Goal: Information Seeking & Learning: Learn about a topic

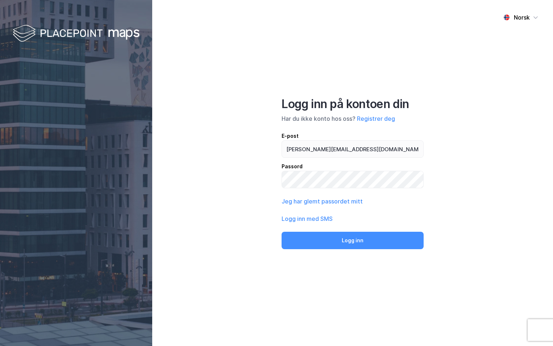
type input "[PERSON_NAME][EMAIL_ADDRESS][DOMAIN_NAME]"
click at [282, 232] on button "Logg inn" at bounding box center [353, 240] width 142 height 17
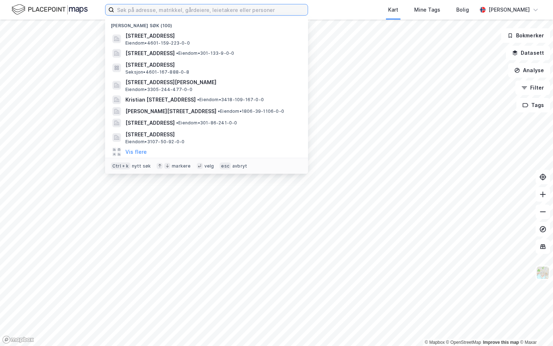
click at [141, 13] on input at bounding box center [211, 9] width 194 height 11
paste input "3905-541/7/0/0"
type input "3905-541/7/0/0"
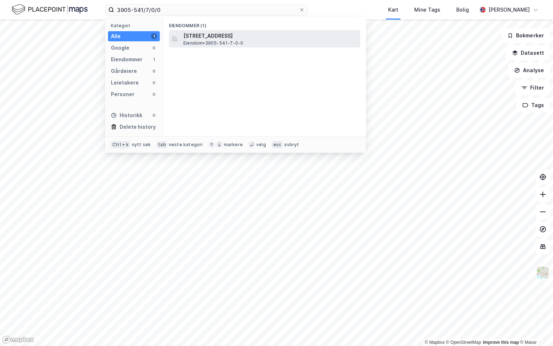
click at [212, 36] on span "[STREET_ADDRESS]" at bounding box center [270, 36] width 174 height 9
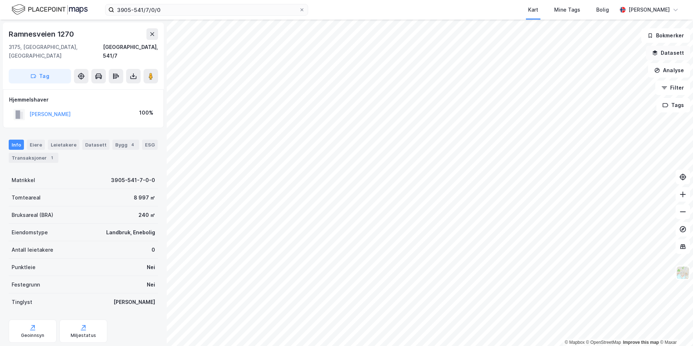
click at [553, 55] on button "Datasett" at bounding box center [668, 53] width 44 height 14
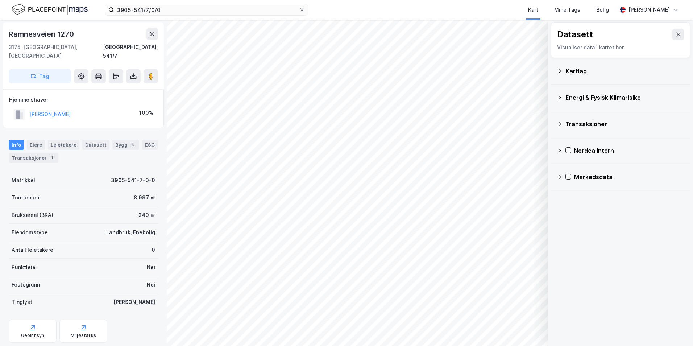
click at [553, 72] on icon at bounding box center [560, 71] width 6 height 6
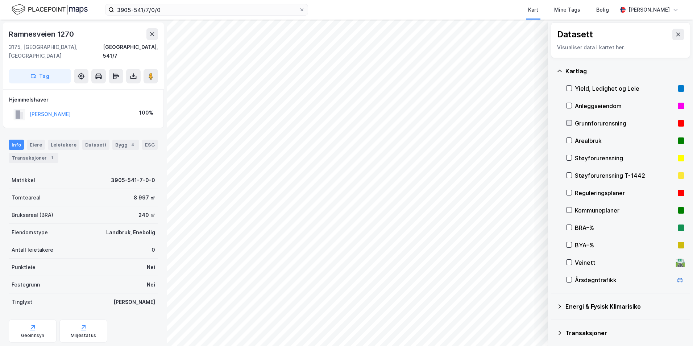
click at [553, 123] on icon at bounding box center [569, 122] width 5 height 5
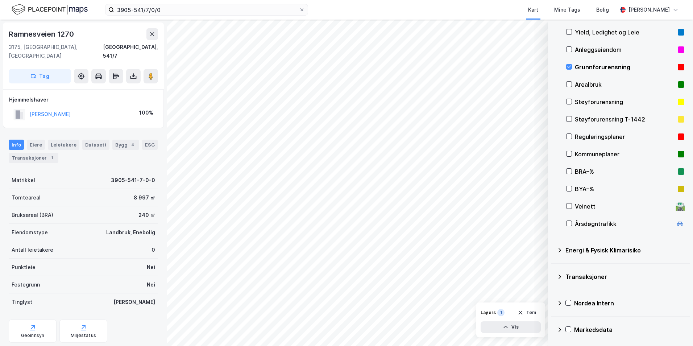
click at [553, 249] on icon at bounding box center [560, 250] width 6 height 6
click at [553, 265] on icon at bounding box center [577, 267] width 5 height 5
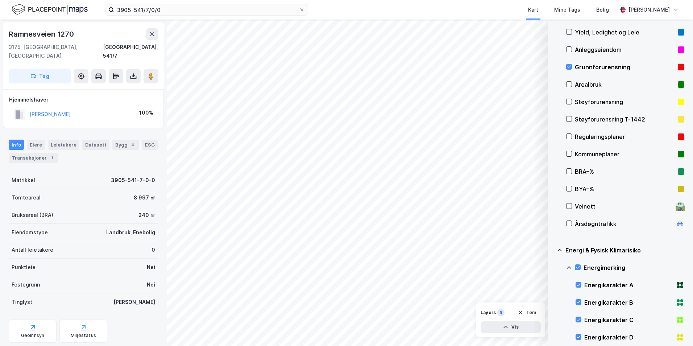
click at [553, 267] on icon at bounding box center [569, 267] width 4 height 3
click at [553, 300] on icon at bounding box center [577, 301] width 5 height 5
click at [553, 300] on icon at bounding box center [569, 302] width 6 height 6
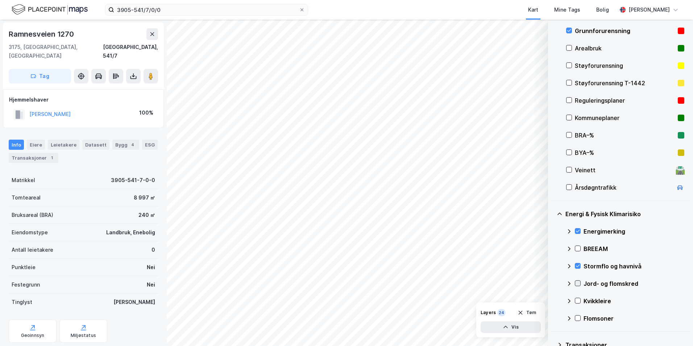
click at [553, 283] on icon at bounding box center [577, 283] width 5 height 5
click at [553, 282] on icon at bounding box center [569, 284] width 6 height 6
click at [553, 300] on icon at bounding box center [577, 300] width 5 height 5
click at [553, 300] on icon at bounding box center [569, 300] width 4 height 3
click at [553, 318] on icon at bounding box center [578, 318] width 4 height 3
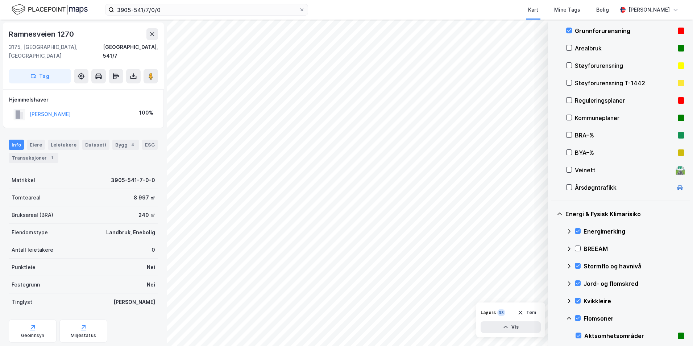
click at [553, 319] on icon at bounding box center [569, 318] width 6 height 6
